Goal: Use online tool/utility: Utilize a website feature to perform a specific function

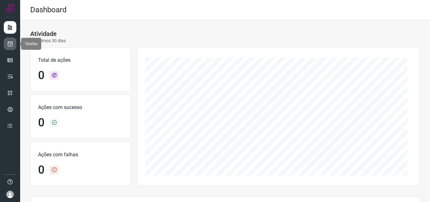
click at [11, 43] on icon at bounding box center [10, 44] width 7 height 6
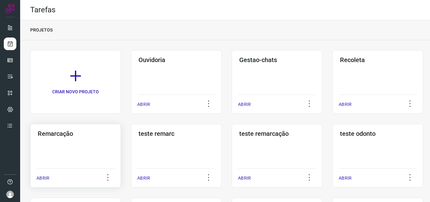
click at [63, 132] on h3 "Remarcação" at bounding box center [76, 134] width 76 height 8
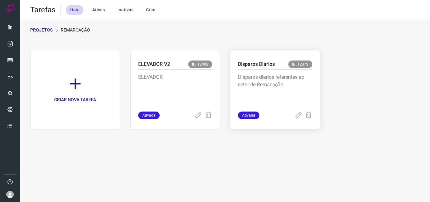
click at [253, 64] on p "Disparos Diários" at bounding box center [256, 64] width 37 height 8
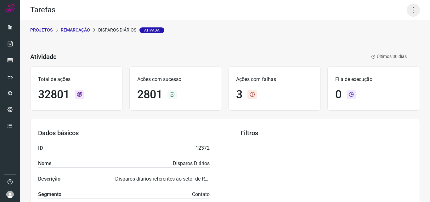
click at [410, 9] on icon at bounding box center [413, 9] width 13 height 13
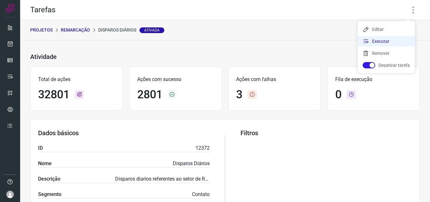
click at [385, 43] on li "Executar" at bounding box center [385, 41] width 57 height 10
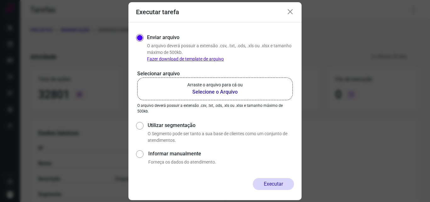
click at [203, 91] on b "Selecione o Arquivo" at bounding box center [214, 92] width 55 height 8
click at [0, 0] on input "Arraste o arquivo para cá ou Selecione o Arquivo" at bounding box center [0, 0] width 0 height 0
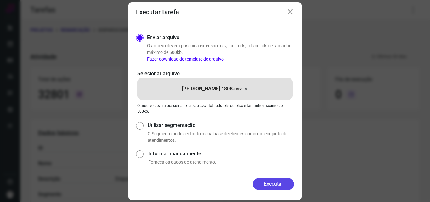
click at [270, 184] on button "Executar" at bounding box center [273, 184] width 41 height 12
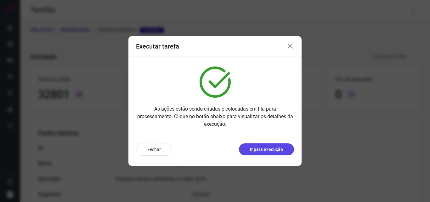
click at [273, 148] on p "Ir para execução" at bounding box center [266, 149] width 33 height 7
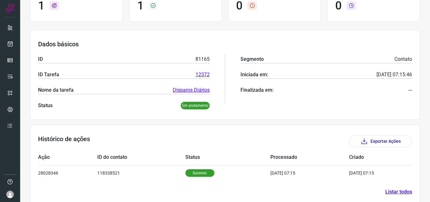
scroll to position [73, 0]
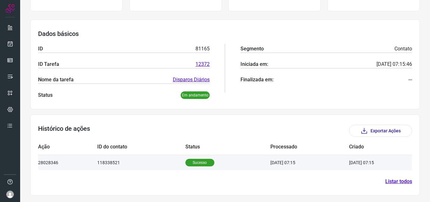
click at [197, 162] on p "Sucesso" at bounding box center [199, 163] width 29 height 8
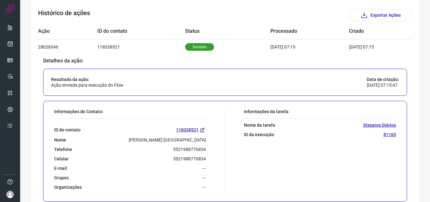
scroll to position [199, 0]
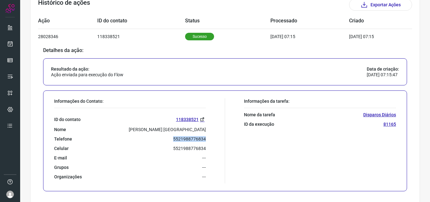
drag, startPoint x: 168, startPoint y: 138, endPoint x: 208, endPoint y: 140, distance: 39.4
click at [208, 140] on div "Informações do Contato: ID do contato 118338521 Nome [PERSON_NAME] Chaves Telef…" at bounding box center [138, 140] width 174 height 85
copy p "5521988776834"
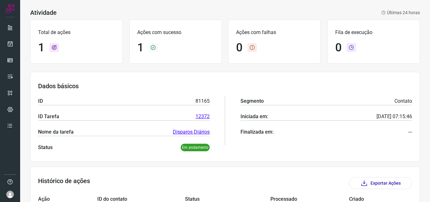
scroll to position [0, 0]
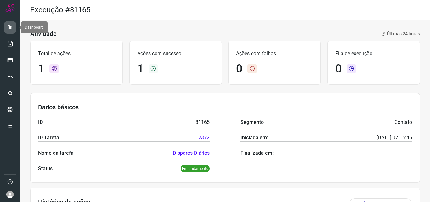
click at [10, 26] on icon at bounding box center [10, 27] width 6 height 6
